Goal: Check status

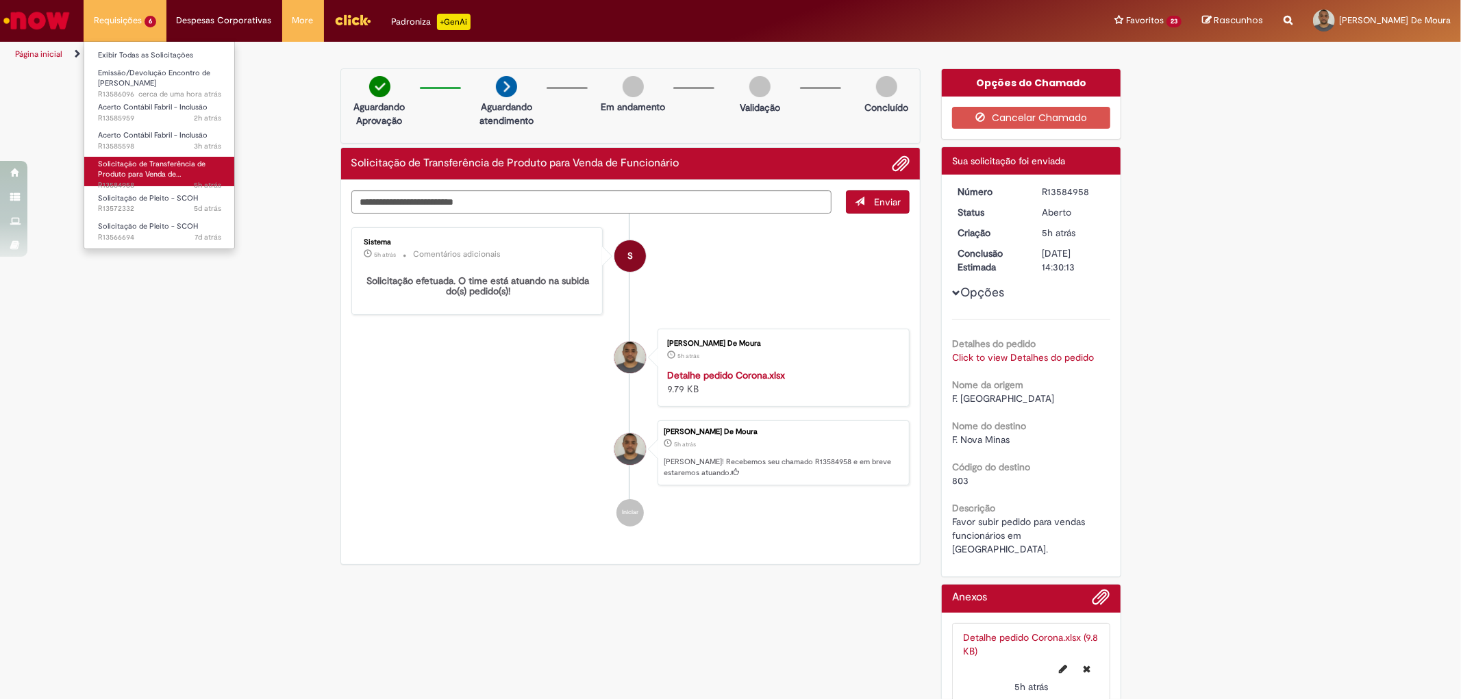
click at [160, 169] on span "Solicitação de Transferência de Produto para Venda de…" at bounding box center [152, 169] width 108 height 21
click at [140, 168] on span "Solicitação de Transferência de Produto para Venda de…" at bounding box center [152, 169] width 108 height 21
click at [116, 136] on span "Acerto Contábil Fabril - Inclusão" at bounding box center [153, 135] width 110 height 10
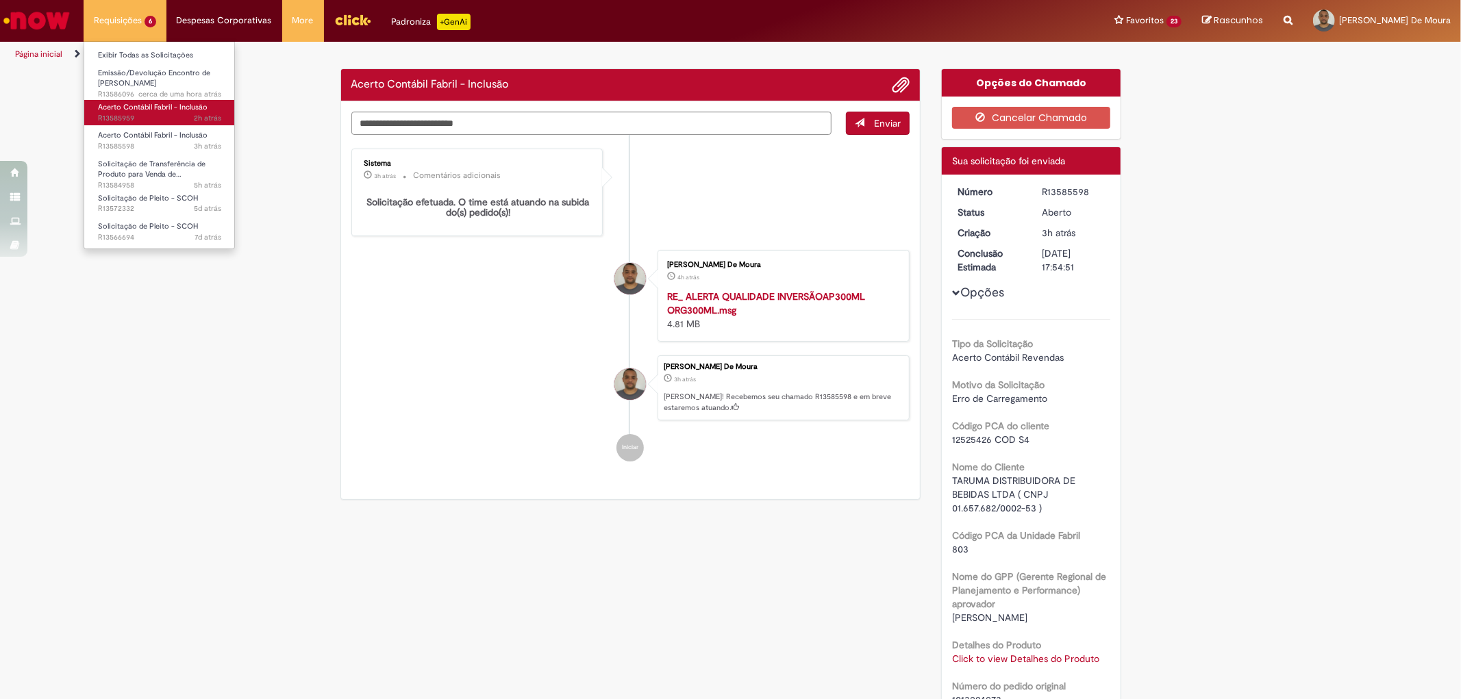
click at [118, 107] on span "Acerto Contábil Fabril - Inclusão" at bounding box center [153, 107] width 110 height 10
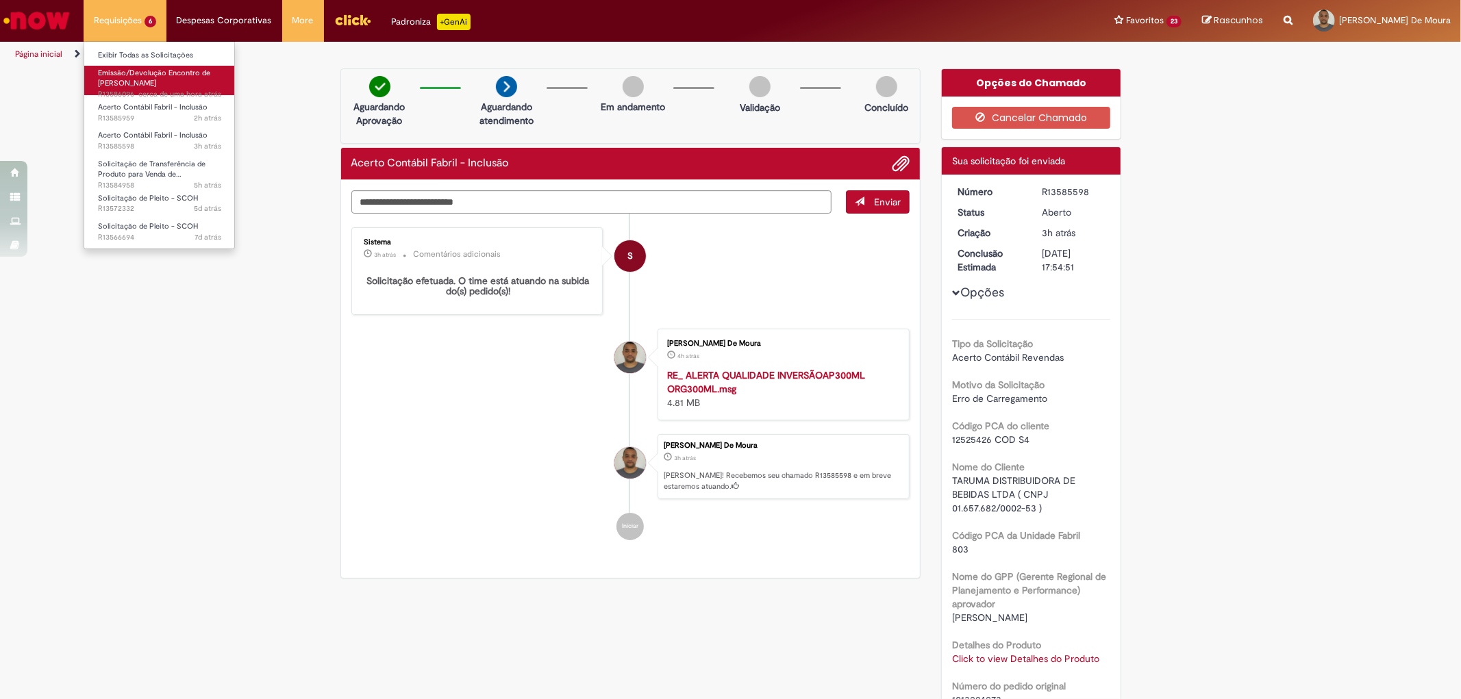
click at [127, 77] on link "Emissão/Devolução Encontro de Contas Fornecedor cerca de uma hora atrás cerca d…" at bounding box center [159, 80] width 151 height 29
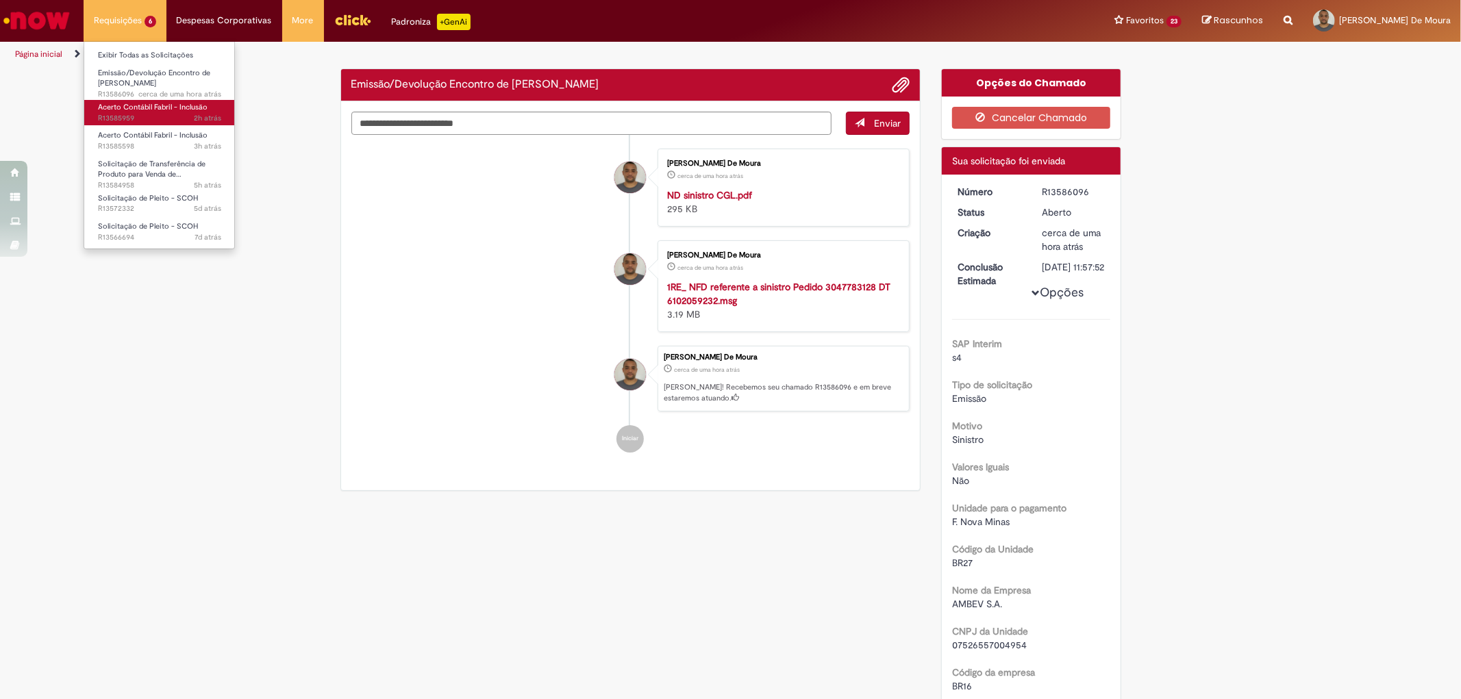
click at [118, 112] on link "Acerto Contábil Fabril - Inclusão 2h atrás 2 horas atrás R13585959" at bounding box center [159, 112] width 151 height 25
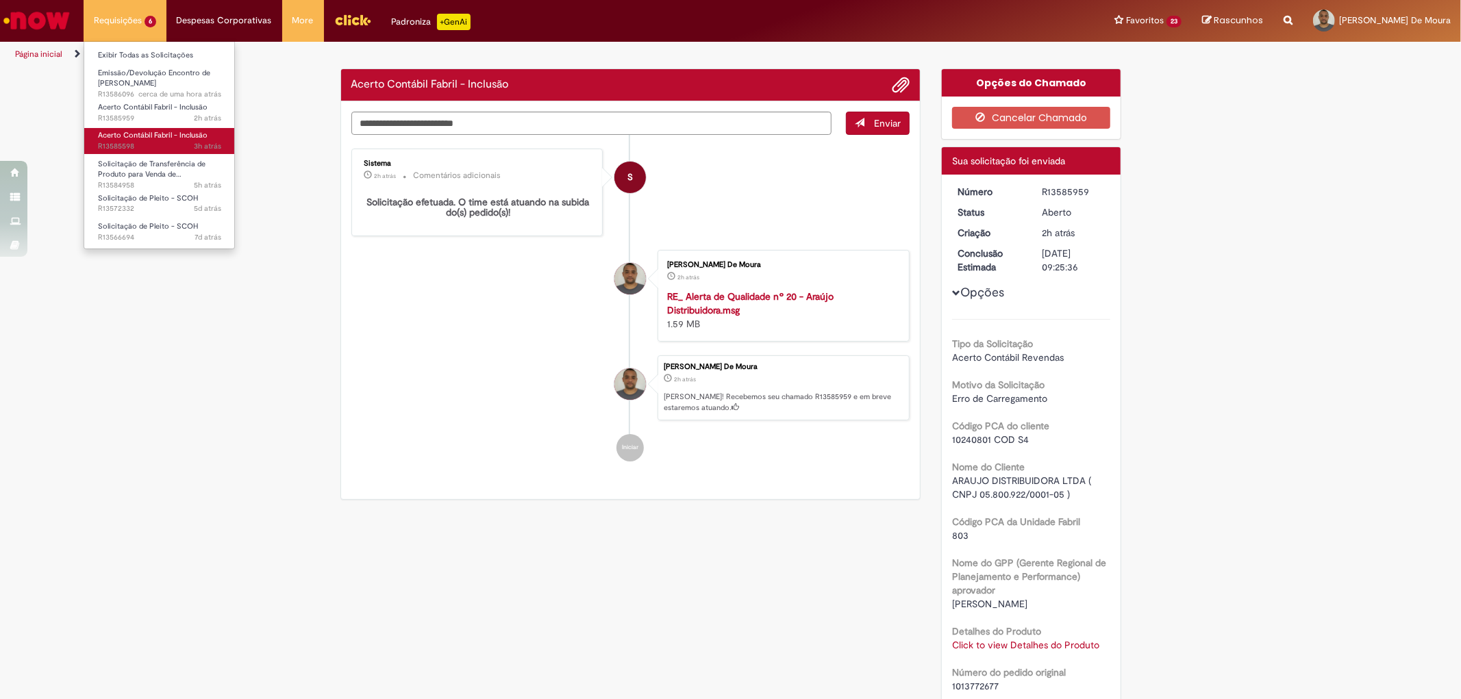
click at [110, 133] on span "Acerto Contábil Fabril - Inclusão" at bounding box center [153, 135] width 110 height 10
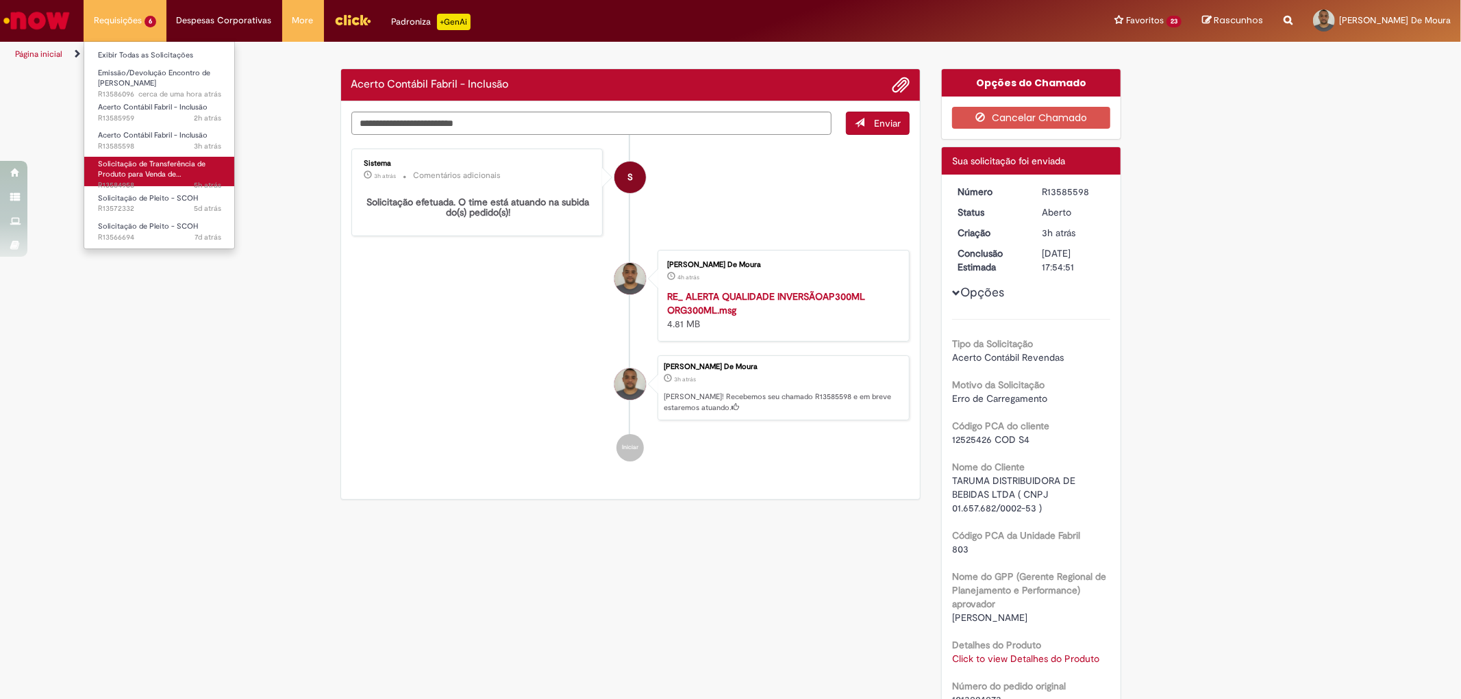
click at [101, 159] on span "Solicitação de Transferência de Produto para Venda de…" at bounding box center [152, 169] width 108 height 21
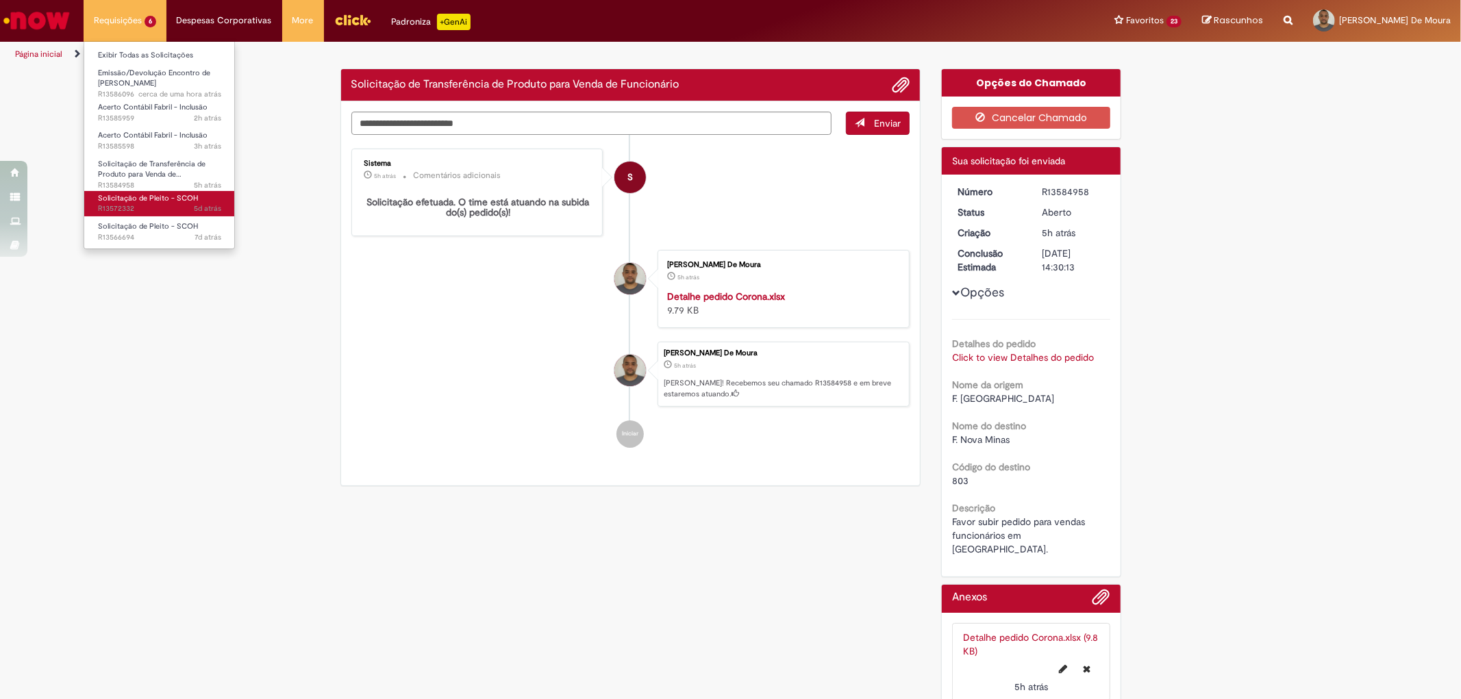
click at [112, 193] on span "Solicitação de Pleito - SCOH" at bounding box center [148, 198] width 100 height 10
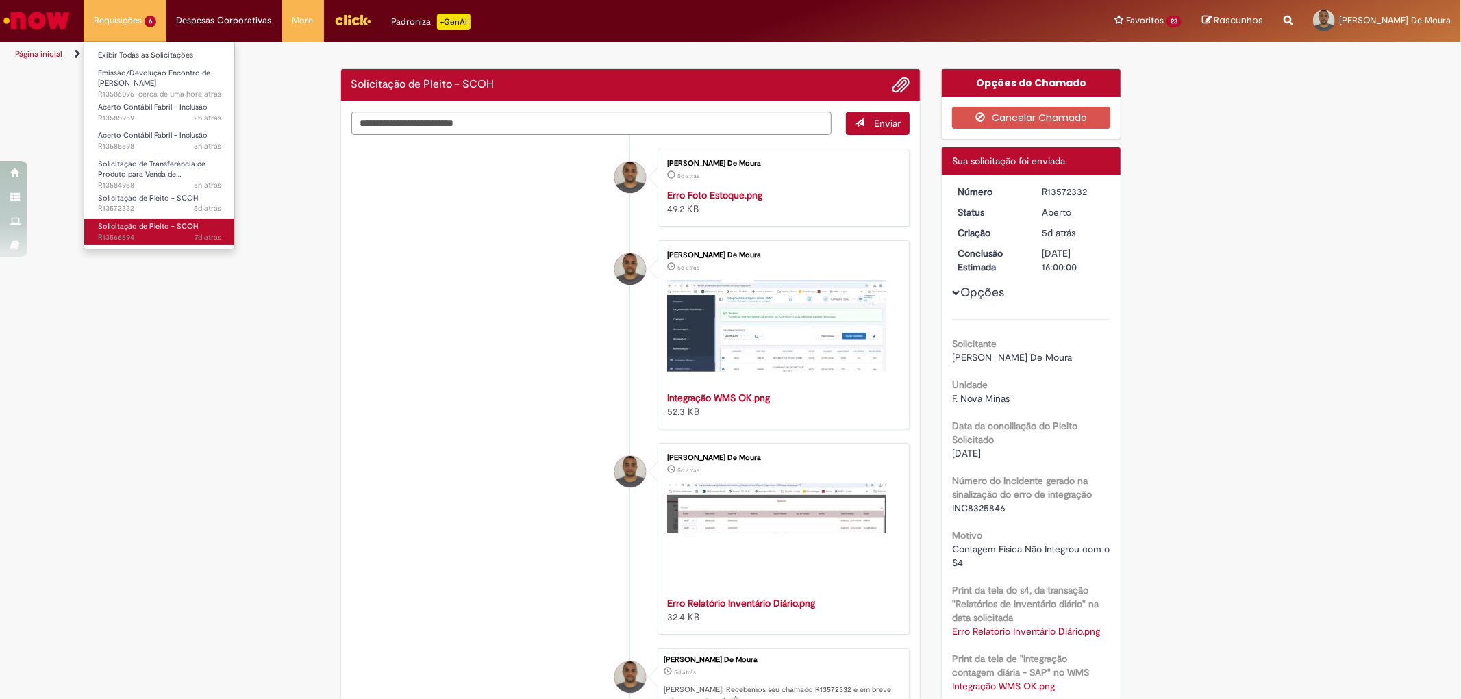
click at [126, 224] on span "Solicitação de Pleito - SCOH" at bounding box center [148, 226] width 100 height 10
